Goal: Information Seeking & Learning: Learn about a topic

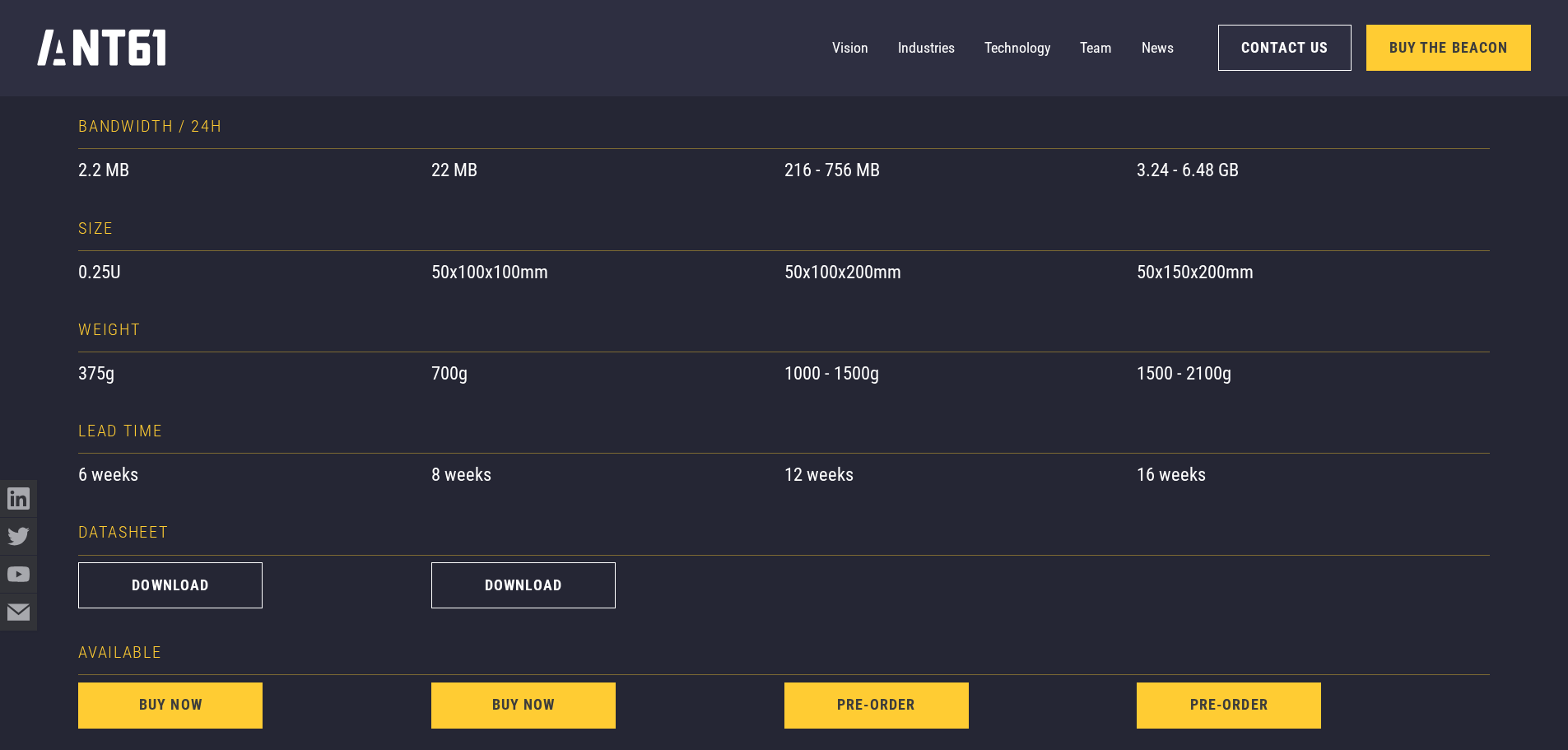
scroll to position [1400, 0]
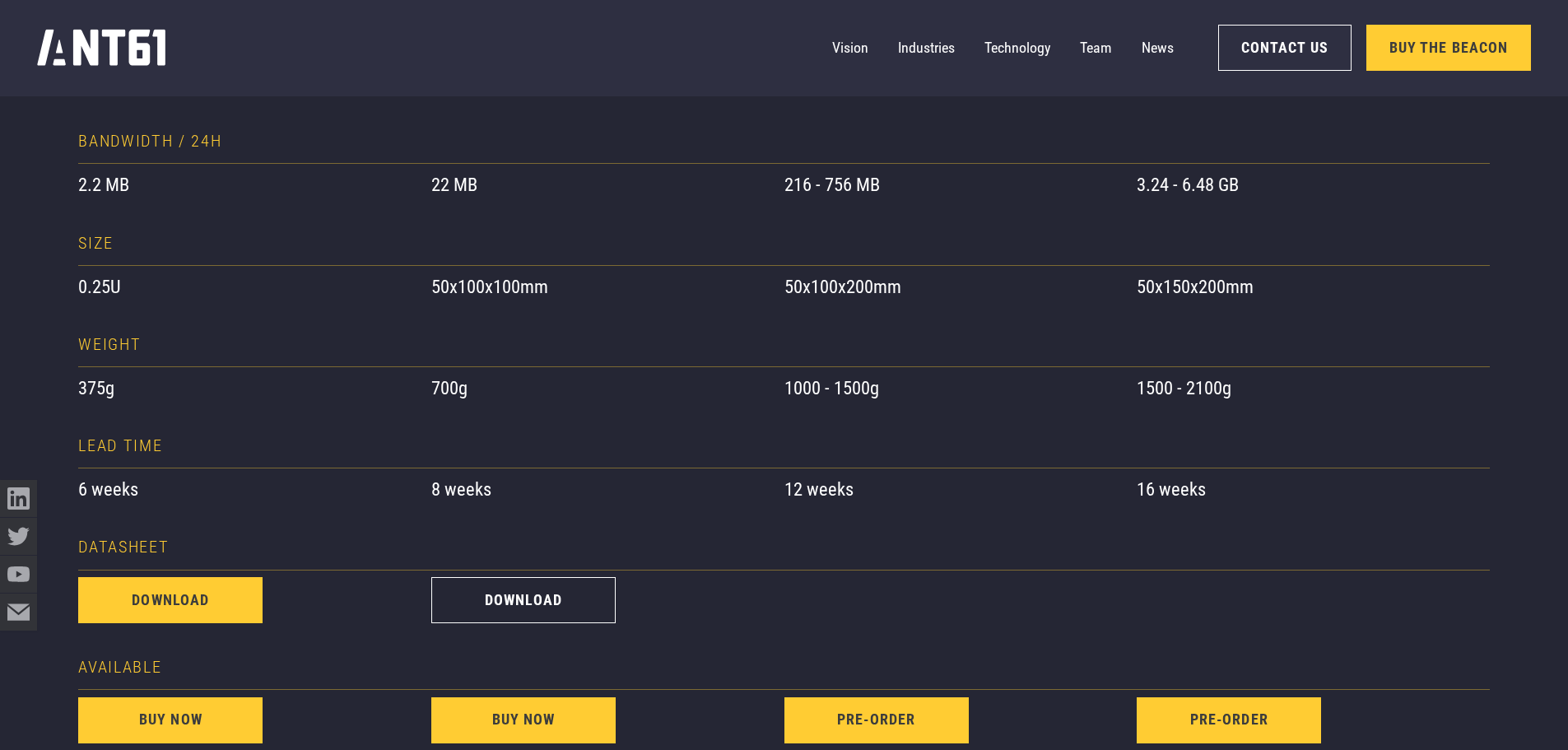
click at [229, 605] on link "download" at bounding box center [171, 601] width 185 height 46
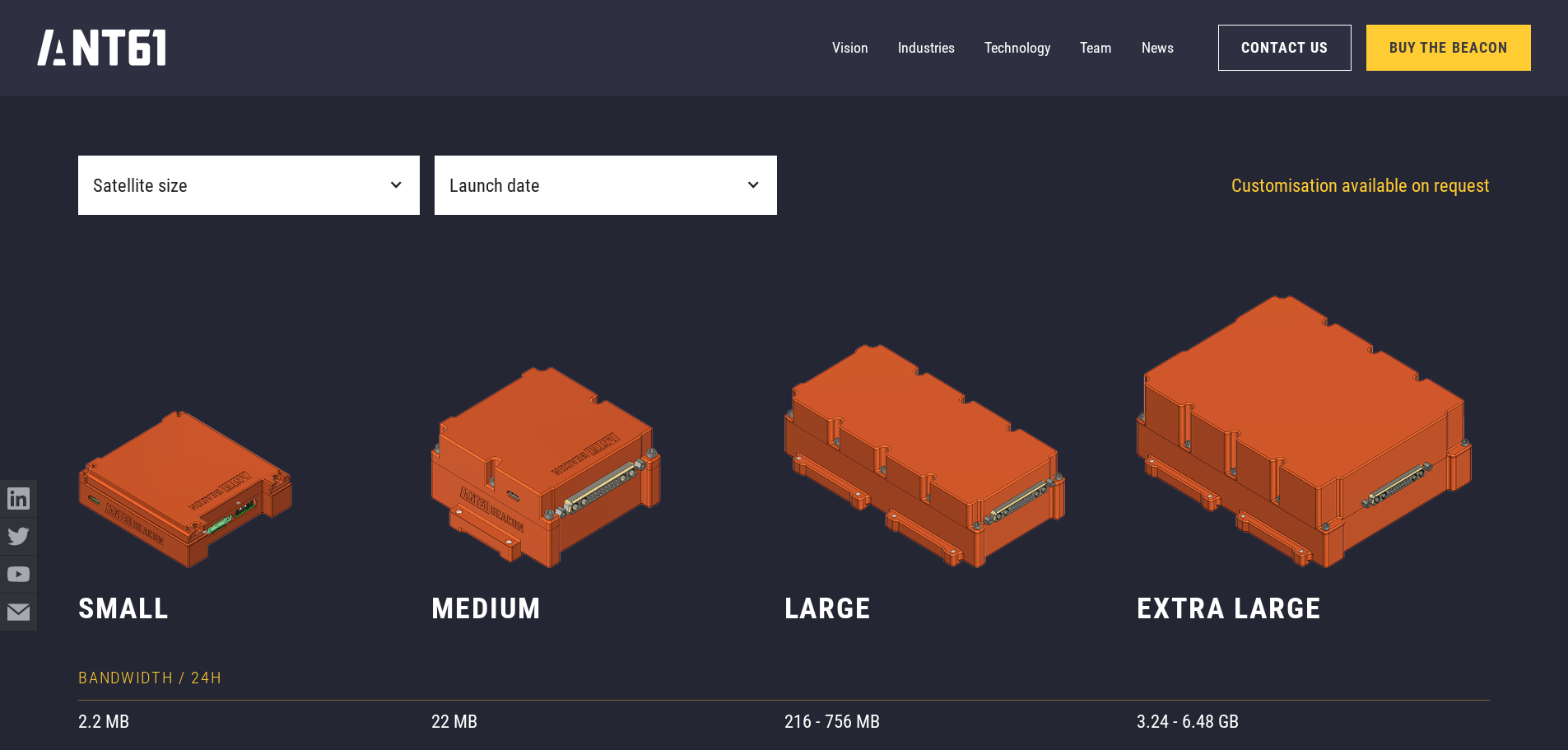
scroll to position [906, 0]
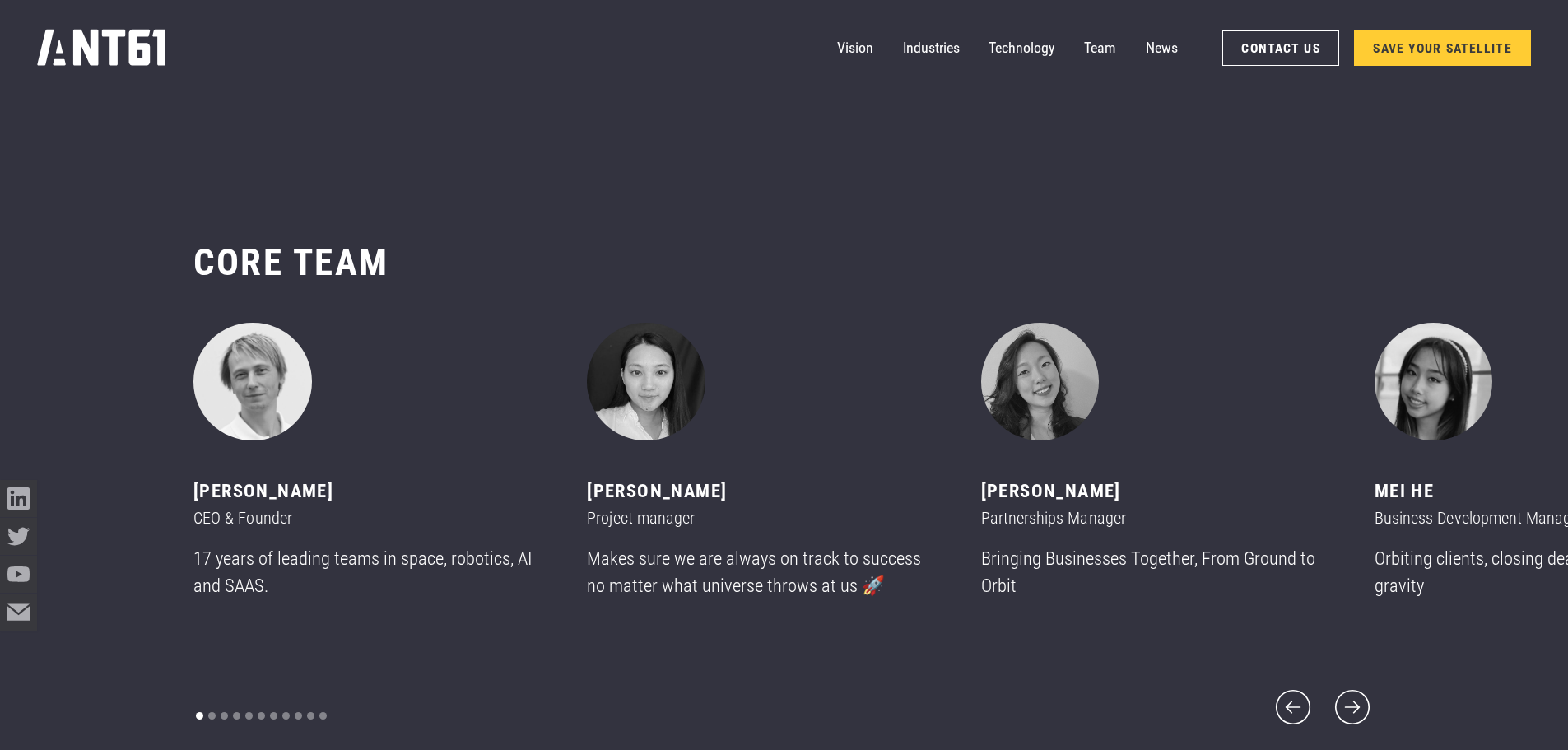
scroll to position [8894, 0]
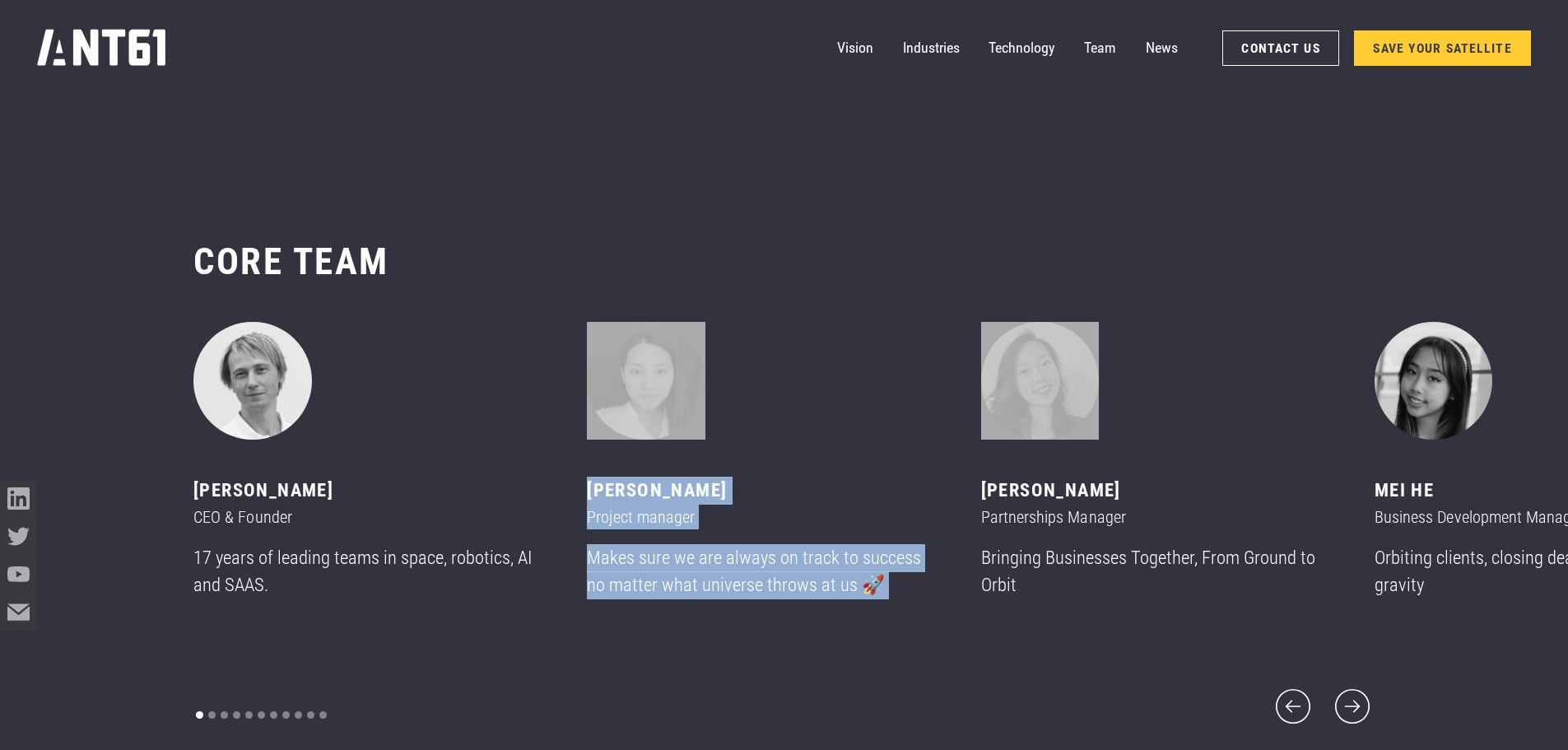
drag, startPoint x: 1186, startPoint y: 439, endPoint x: 819, endPoint y: 447, distance: 367.1
click at [587, 447] on div "Mikhail asavkin CEO & Founder 17 years of leading teams in space, robotics, AI …" at bounding box center [390, 481] width 394 height 318
click at [1341, 689] on icon "next slide" at bounding box center [1352, 706] width 34 height 34
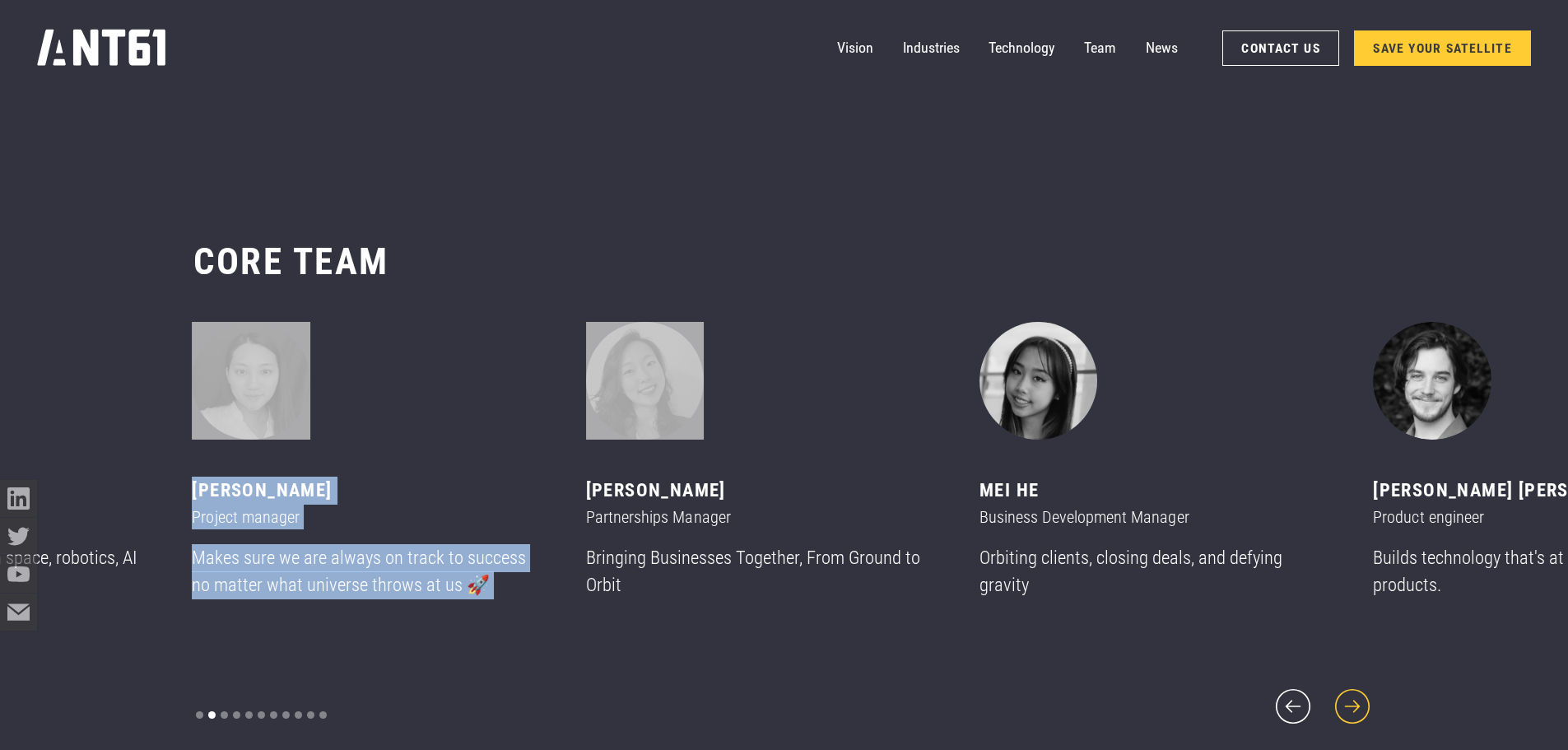
click at [1342, 685] on icon "next slide" at bounding box center [1352, 706] width 45 height 45
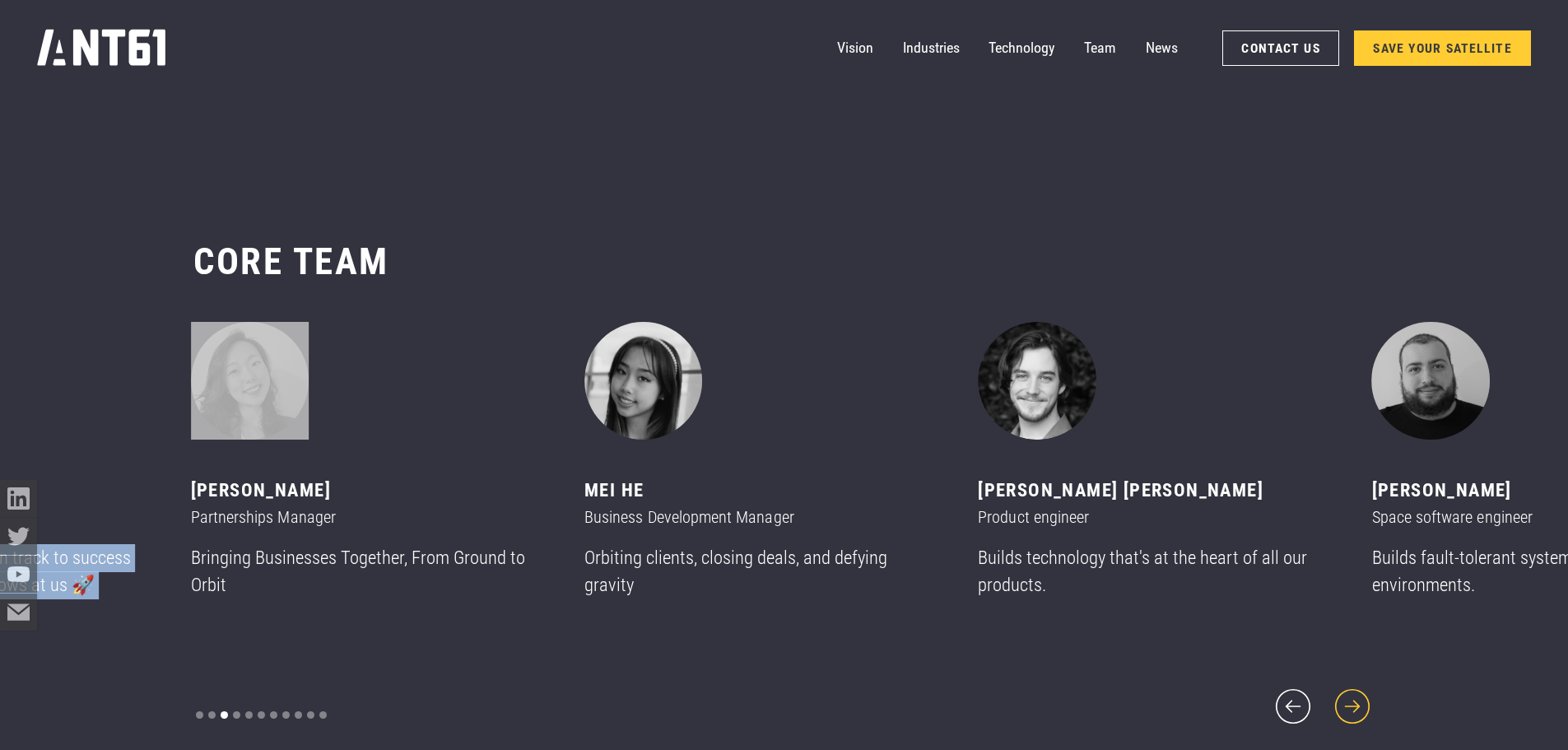
click at [1342, 685] on icon "next slide" at bounding box center [1352, 706] width 45 height 45
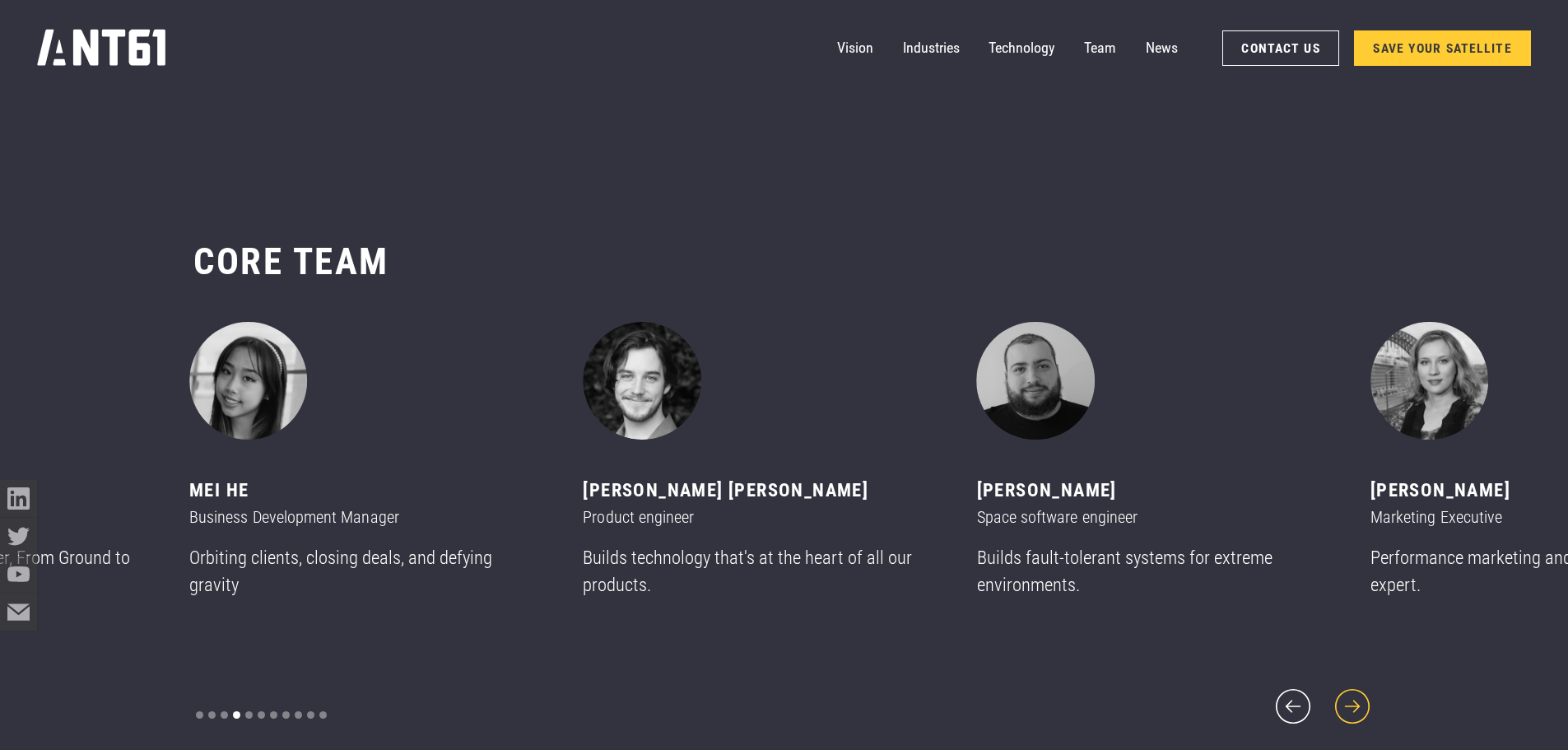
click at [1342, 685] on icon "next slide" at bounding box center [1352, 706] width 45 height 45
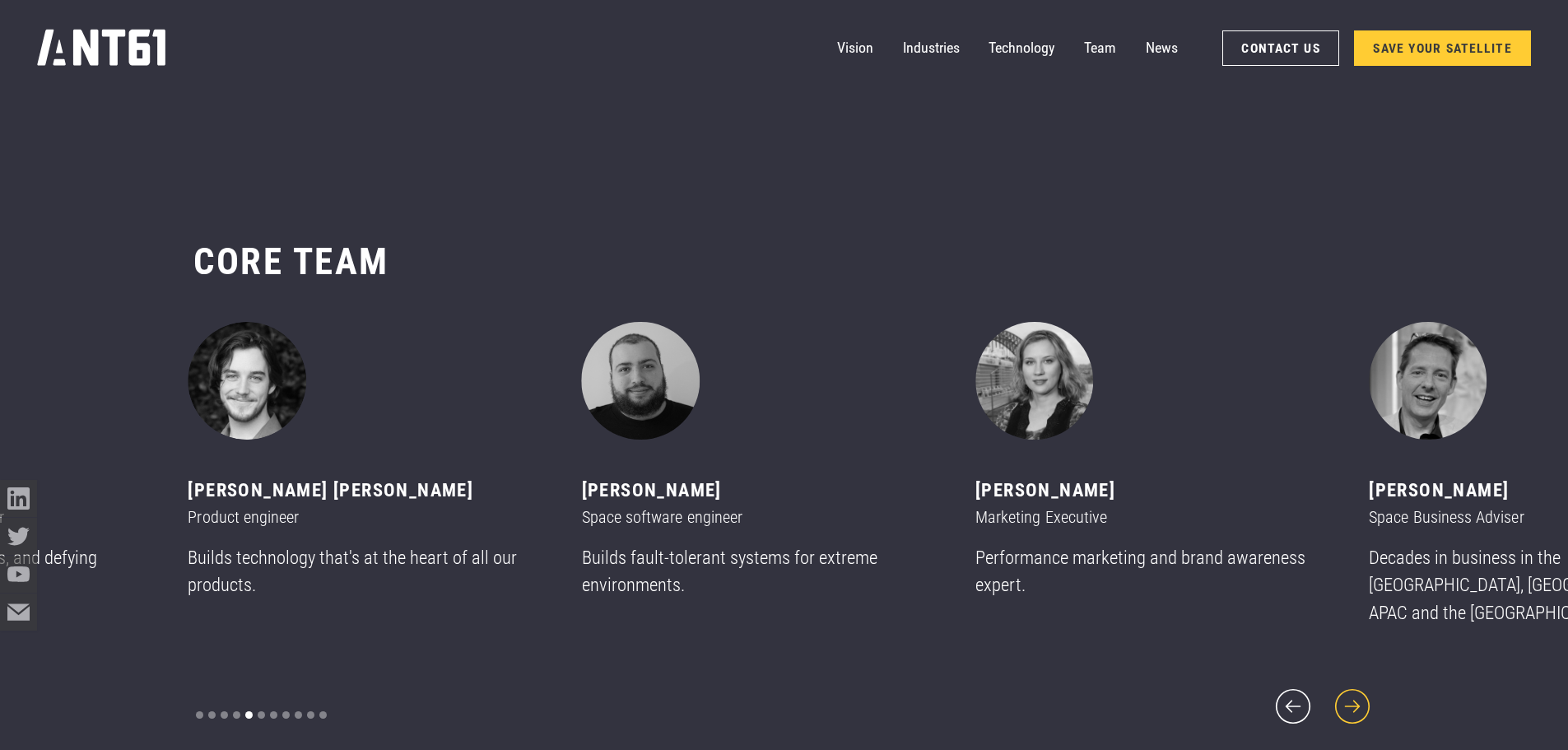
click at [1342, 685] on icon "next slide" at bounding box center [1352, 706] width 45 height 45
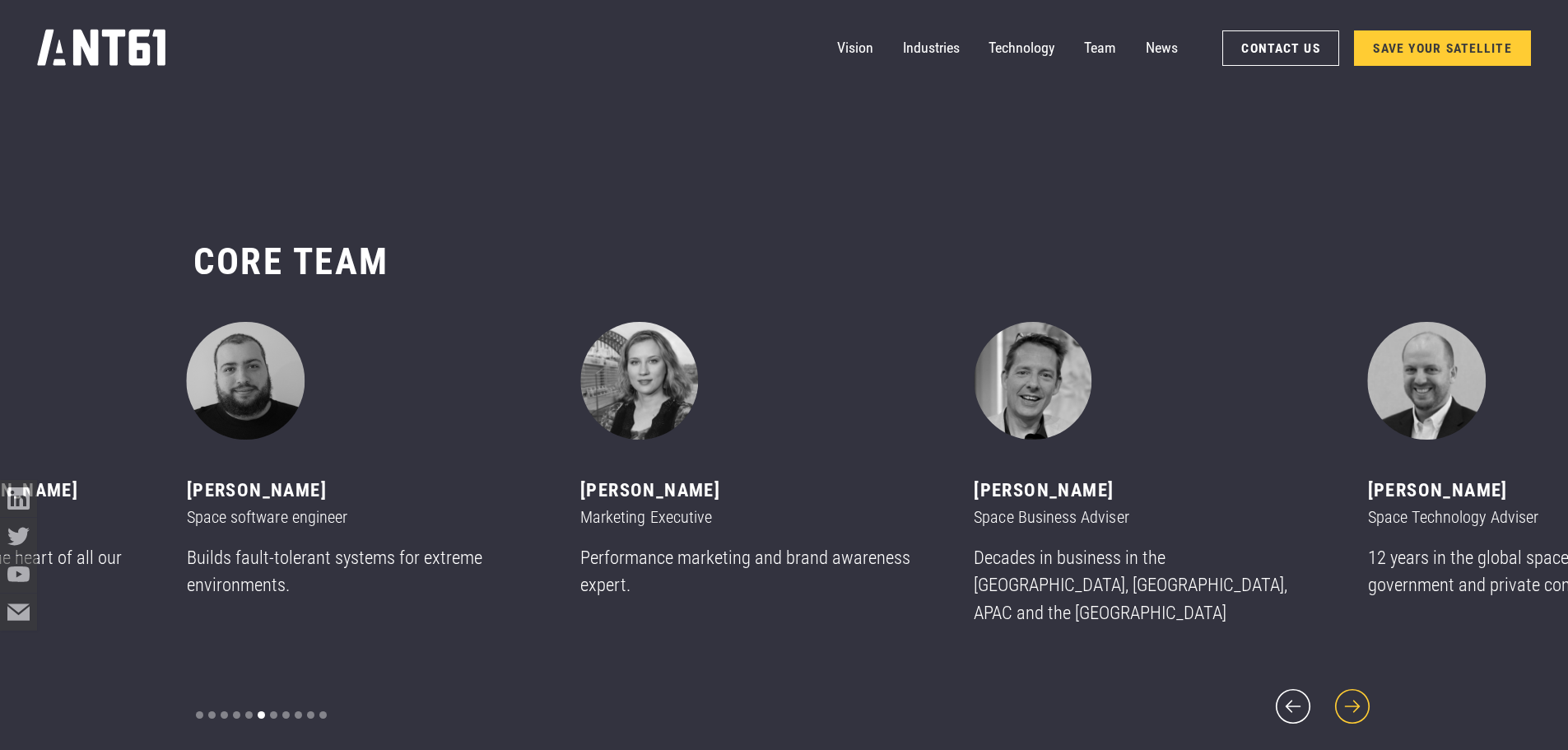
click at [1342, 685] on icon "next slide" at bounding box center [1352, 706] width 45 height 45
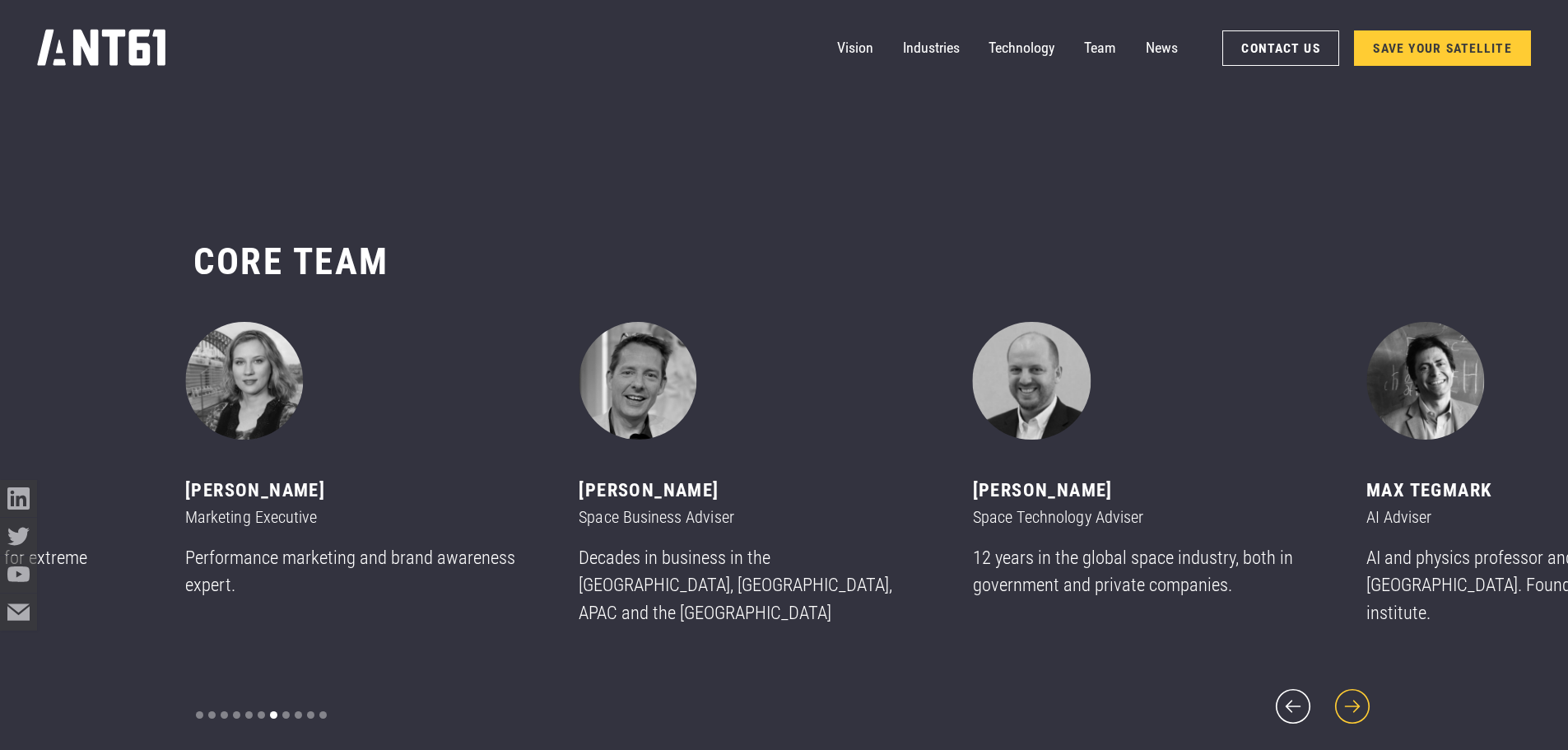
click at [1342, 685] on icon "next slide" at bounding box center [1352, 706] width 45 height 45
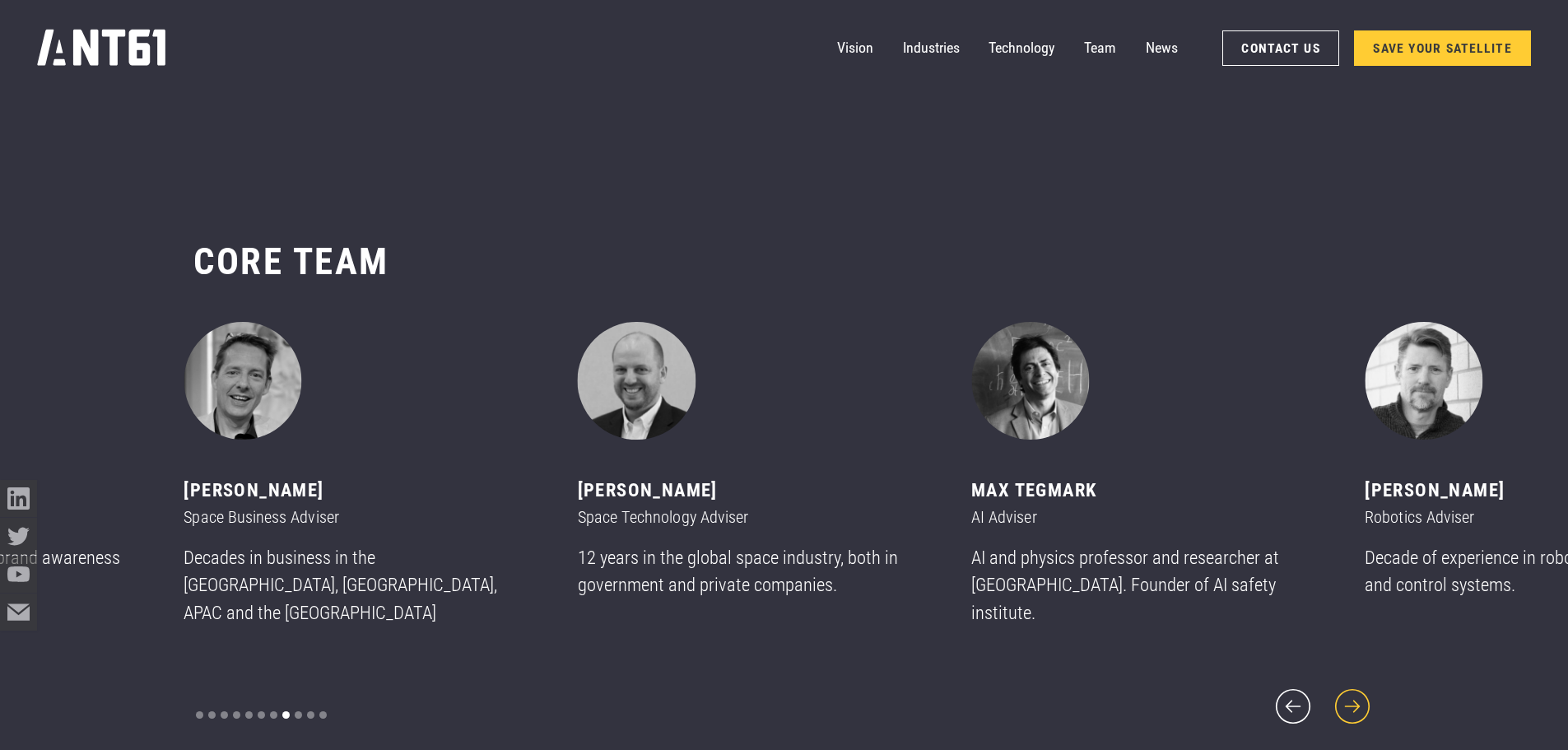
click at [1342, 685] on icon "next slide" at bounding box center [1352, 706] width 45 height 45
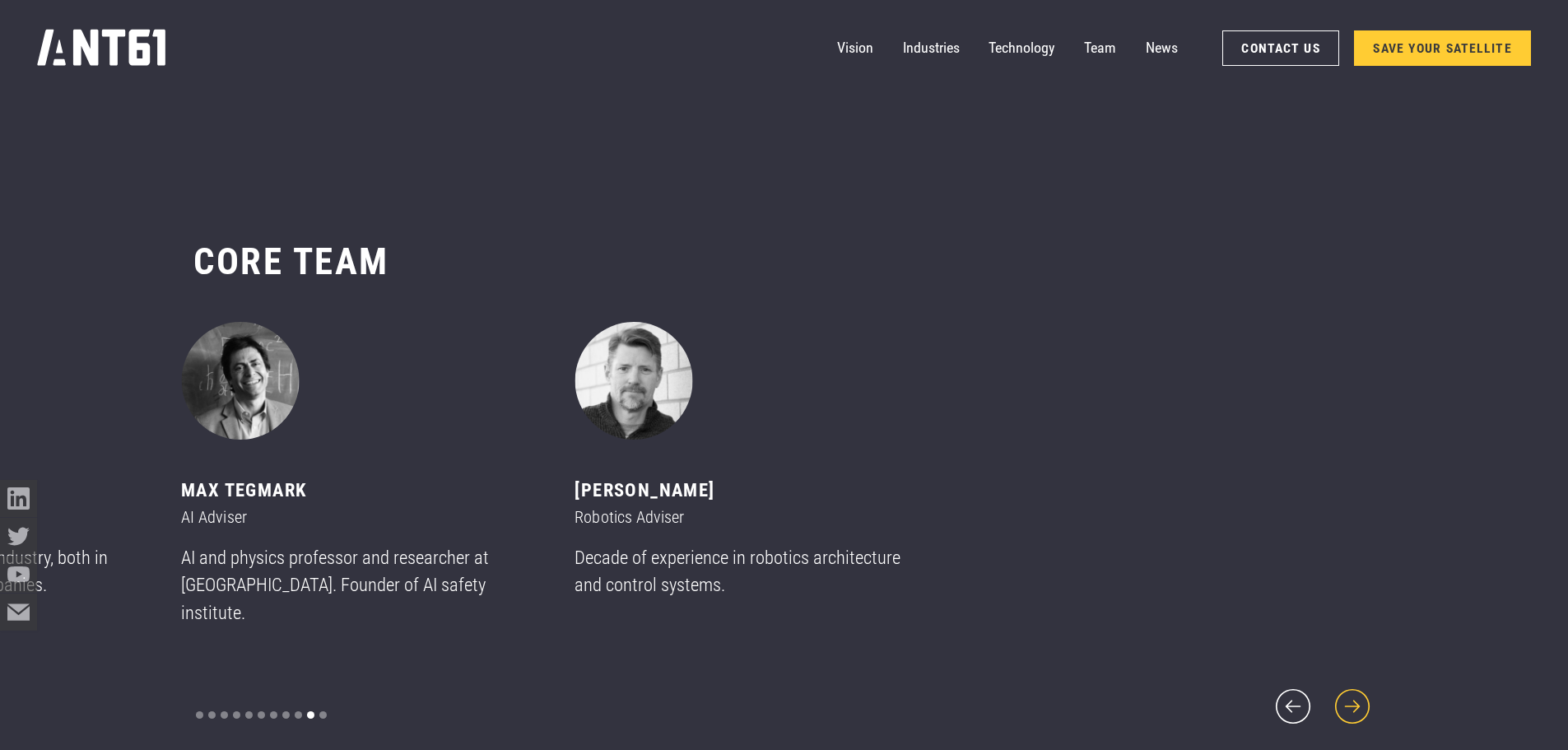
click at [1342, 685] on icon "next slide" at bounding box center [1352, 706] width 45 height 45
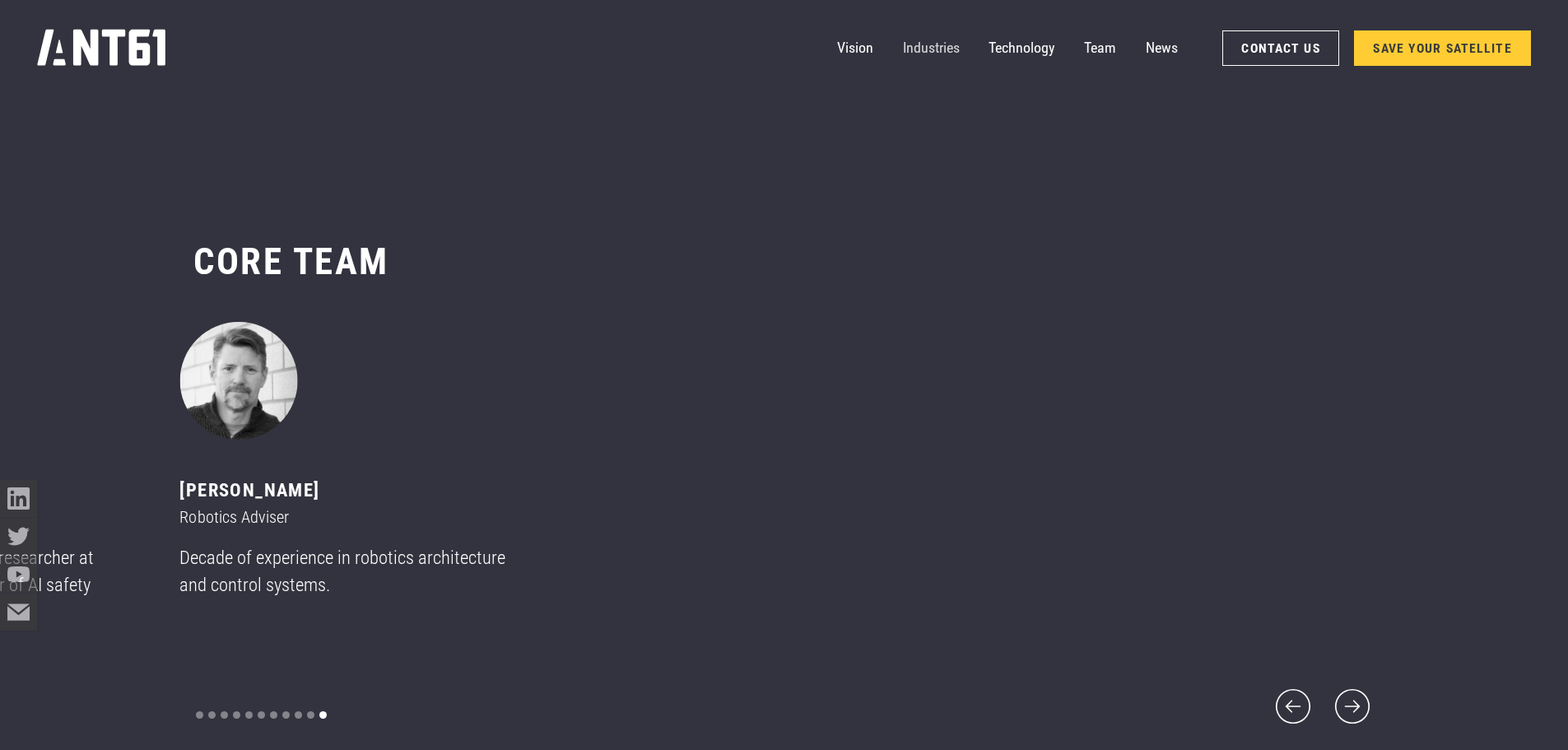
click at [935, 51] on link "Industries" at bounding box center [931, 48] width 57 height 37
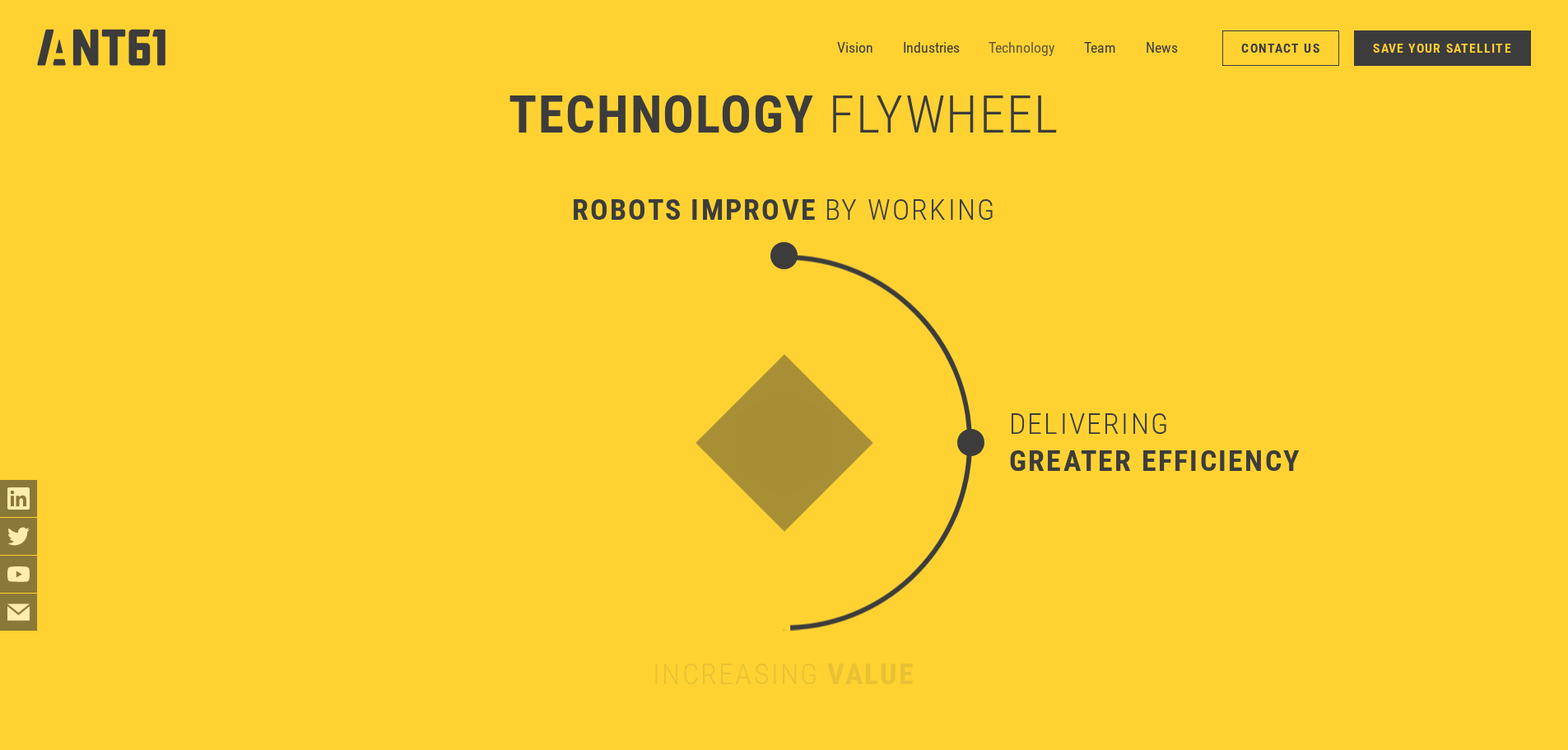
click at [1019, 44] on link "Technology" at bounding box center [1021, 48] width 66 height 37
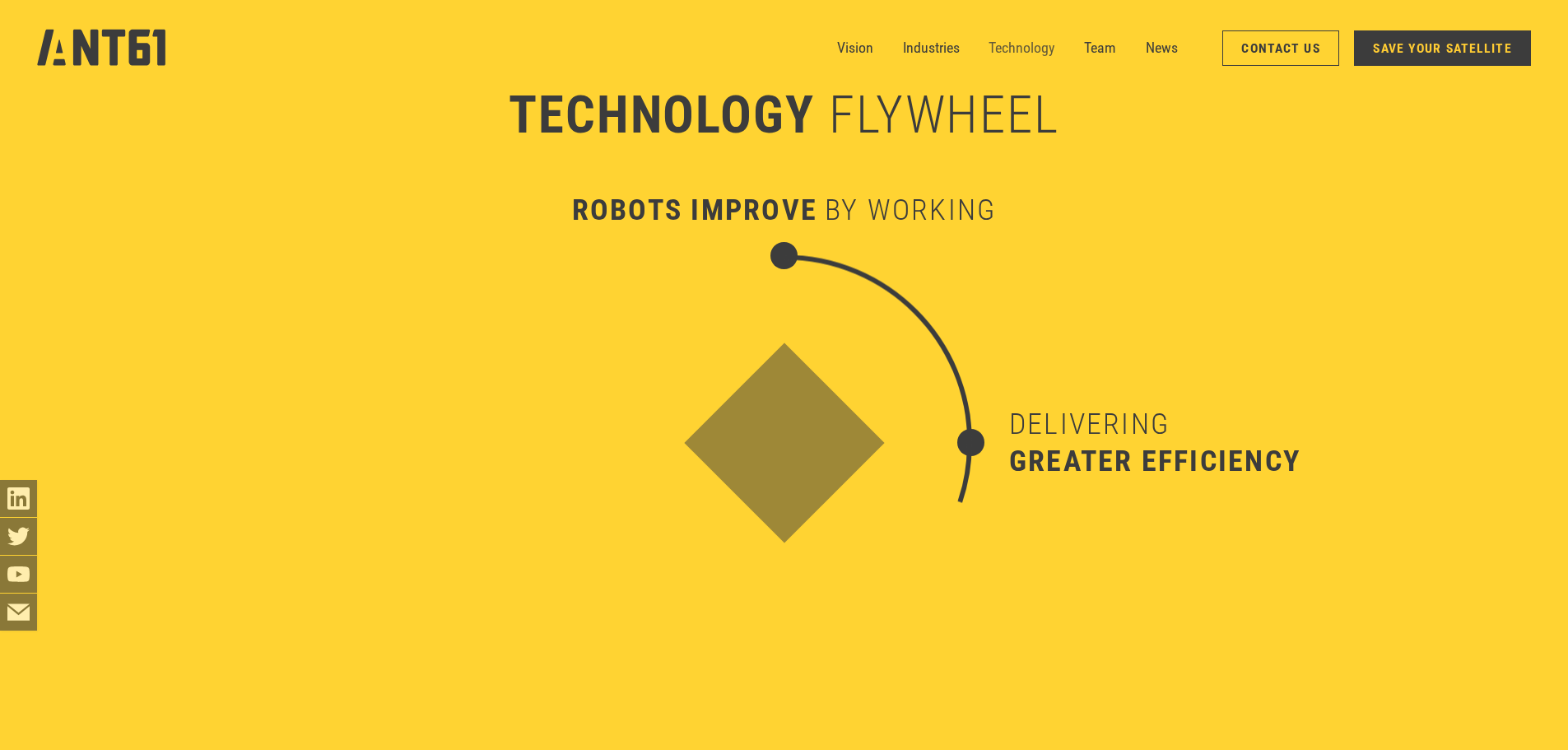
click at [1048, 43] on link "Technology" at bounding box center [1021, 48] width 66 height 37
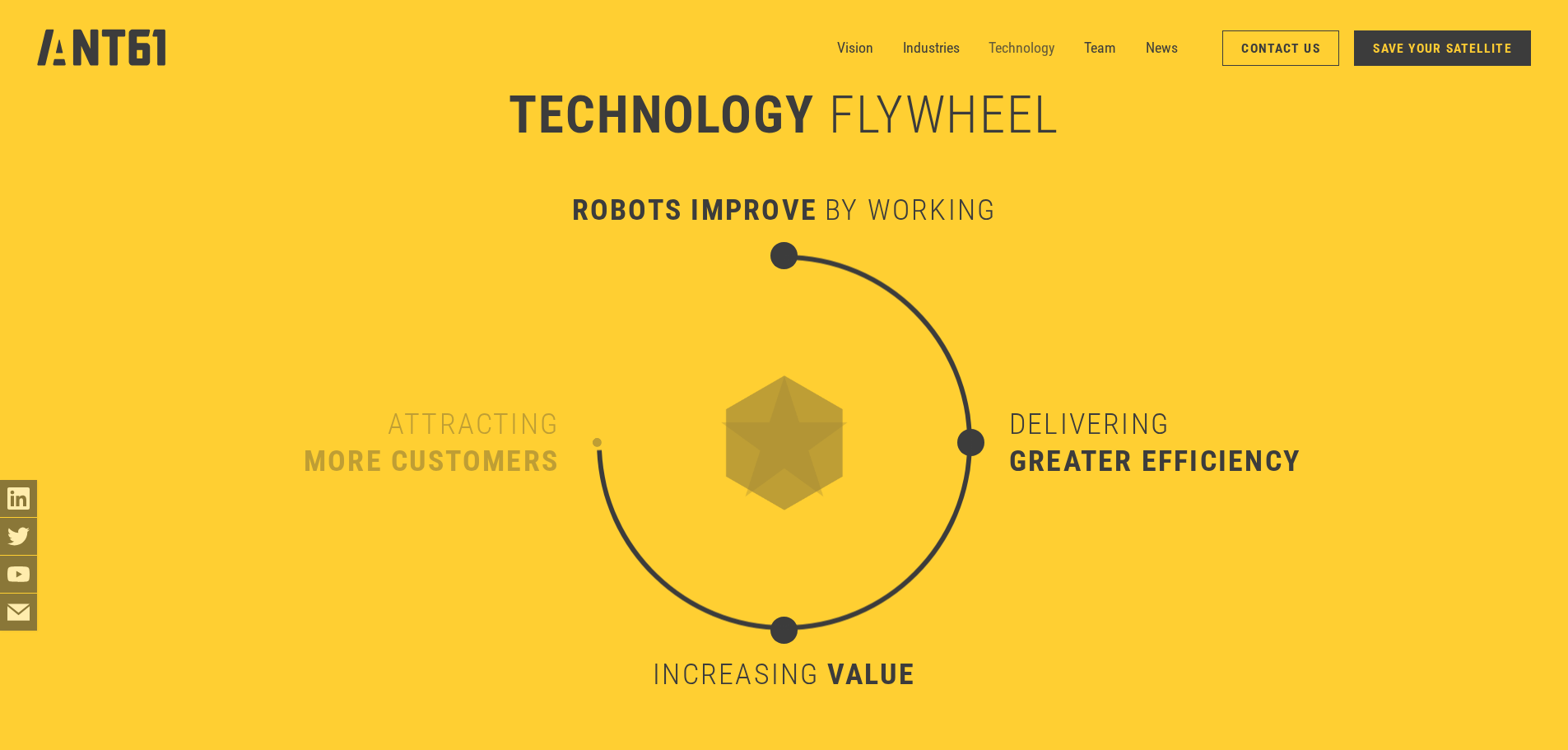
click at [1033, 38] on link "Technology" at bounding box center [1021, 48] width 66 height 37
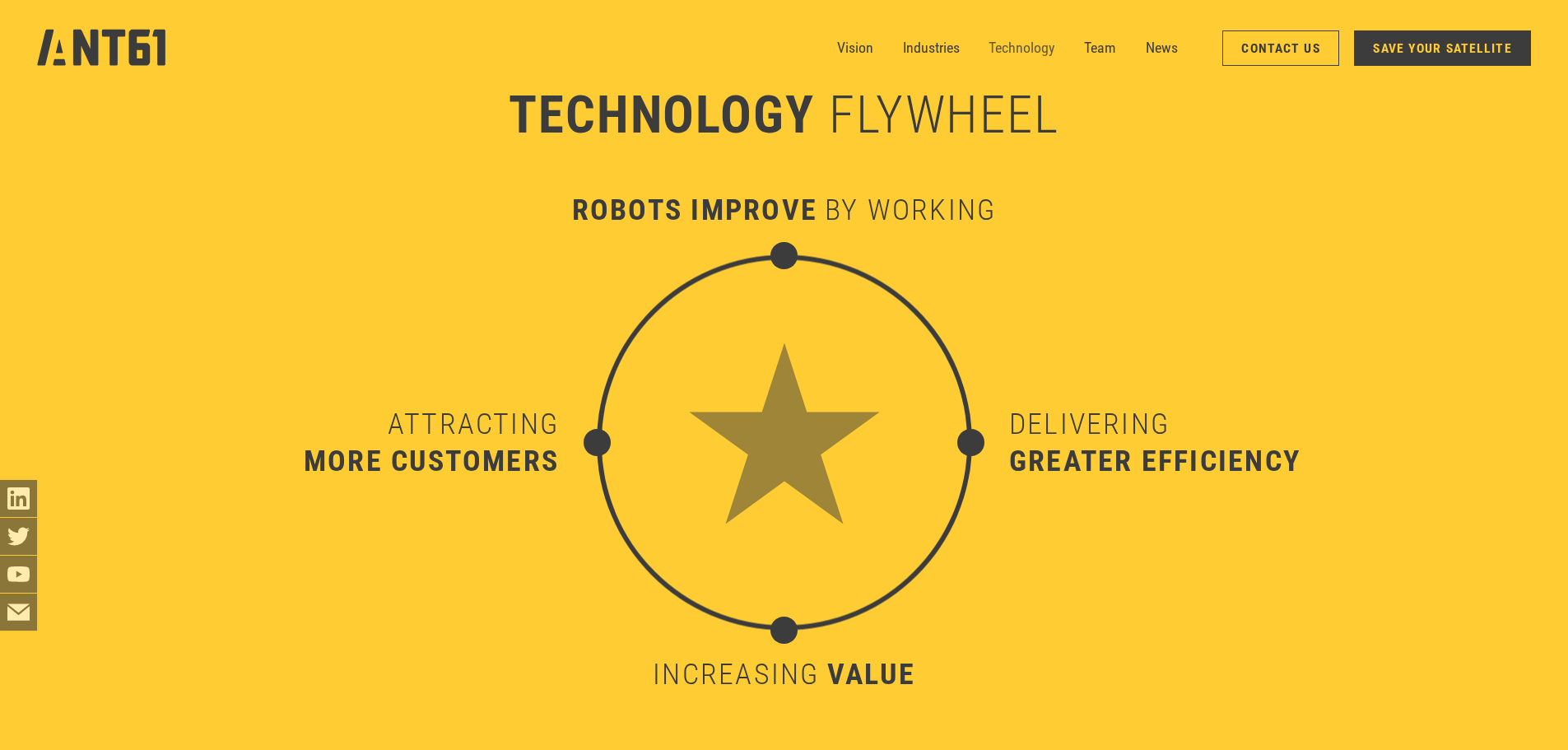
scroll to position [7405, 0]
click at [1390, 40] on link "SAVE YOUR SATELLITE" at bounding box center [1442, 48] width 177 height 35
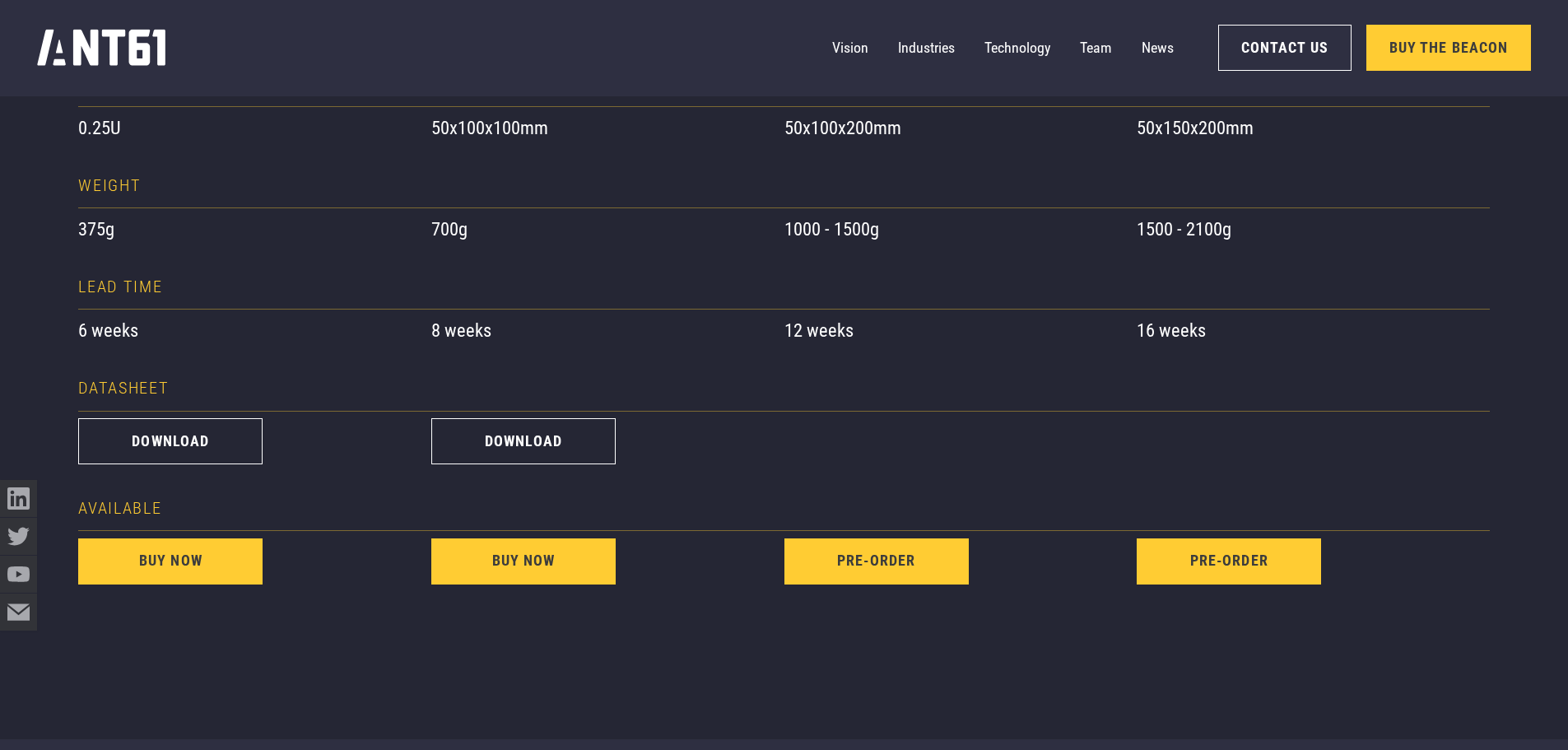
scroll to position [1564, 0]
